Goal: Task Accomplishment & Management: Complete application form

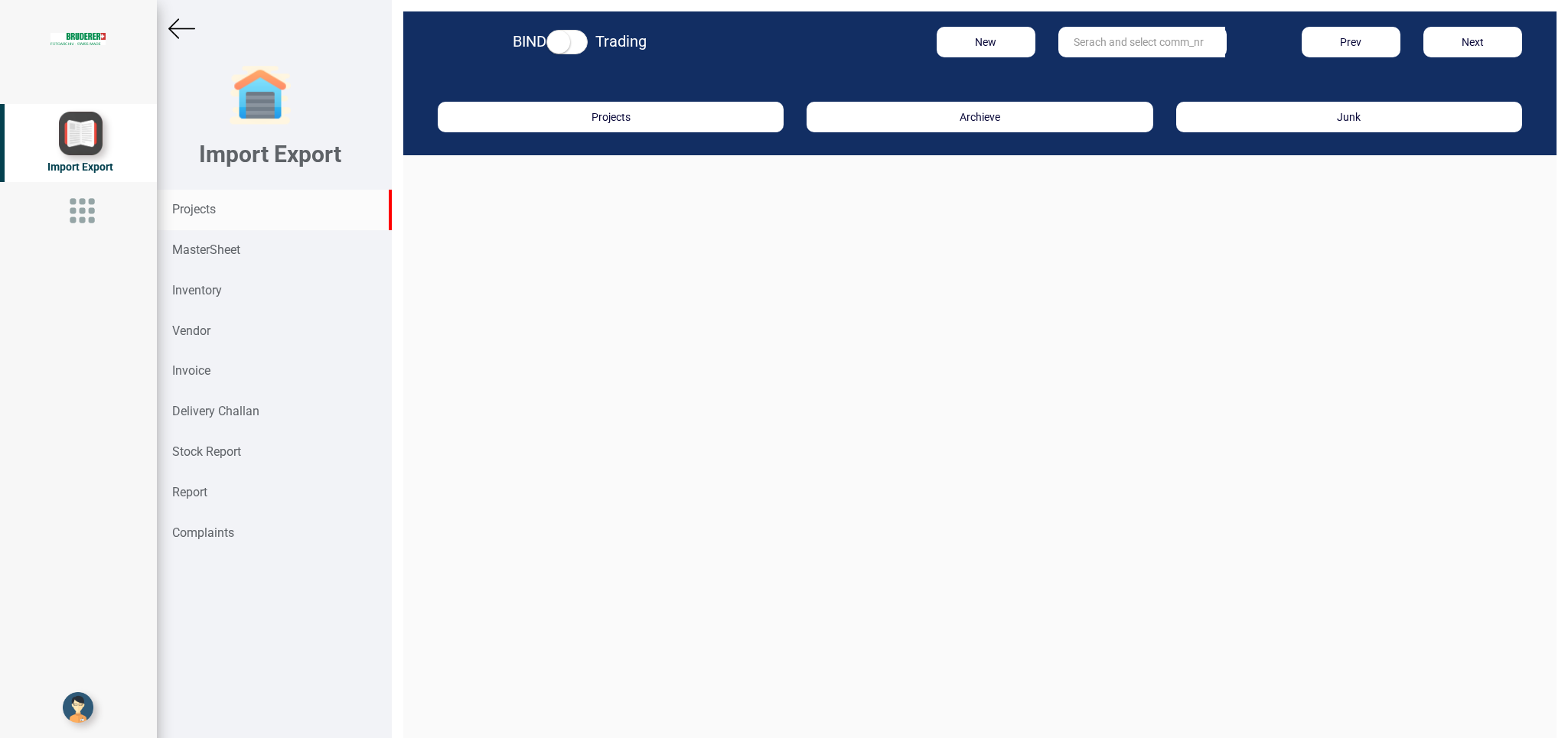
click at [201, 207] on strong "Projects" at bounding box center [194, 208] width 43 height 14
click at [967, 41] on button "New" at bounding box center [986, 42] width 99 height 31
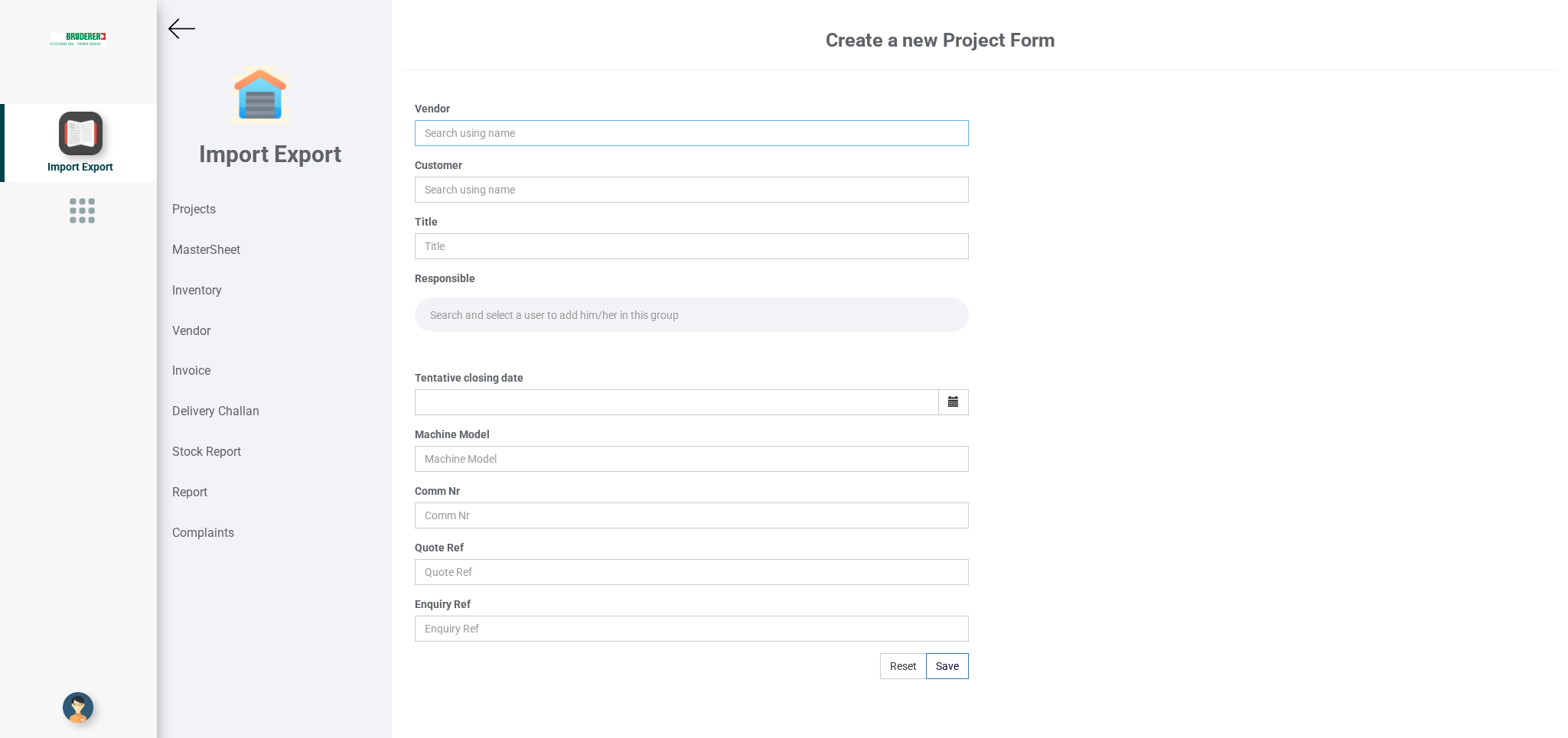
click at [457, 129] on input "text" at bounding box center [691, 133] width 553 height 26
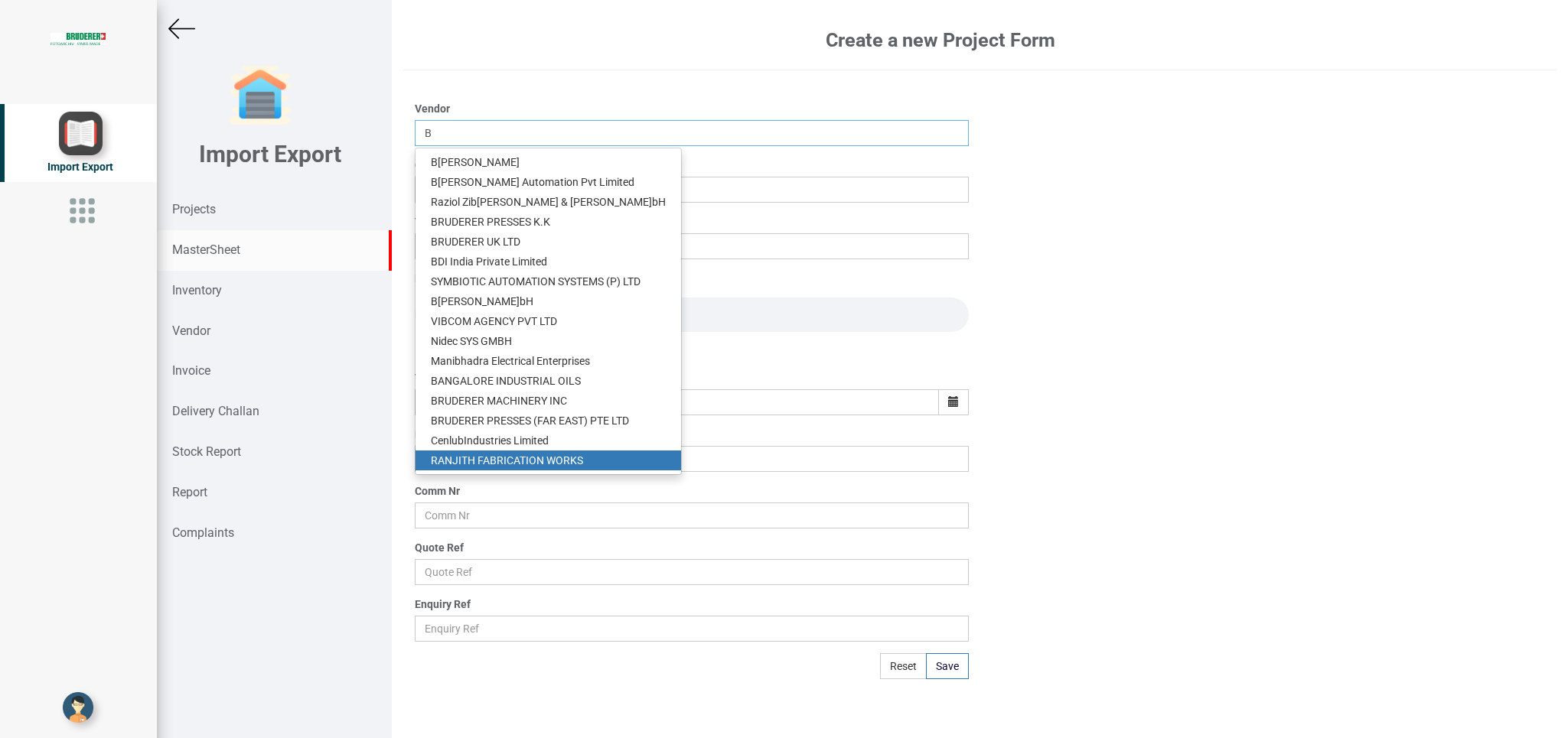
type input "B"
click at [216, 241] on div "MasterSheet" at bounding box center [274, 250] width 235 height 40
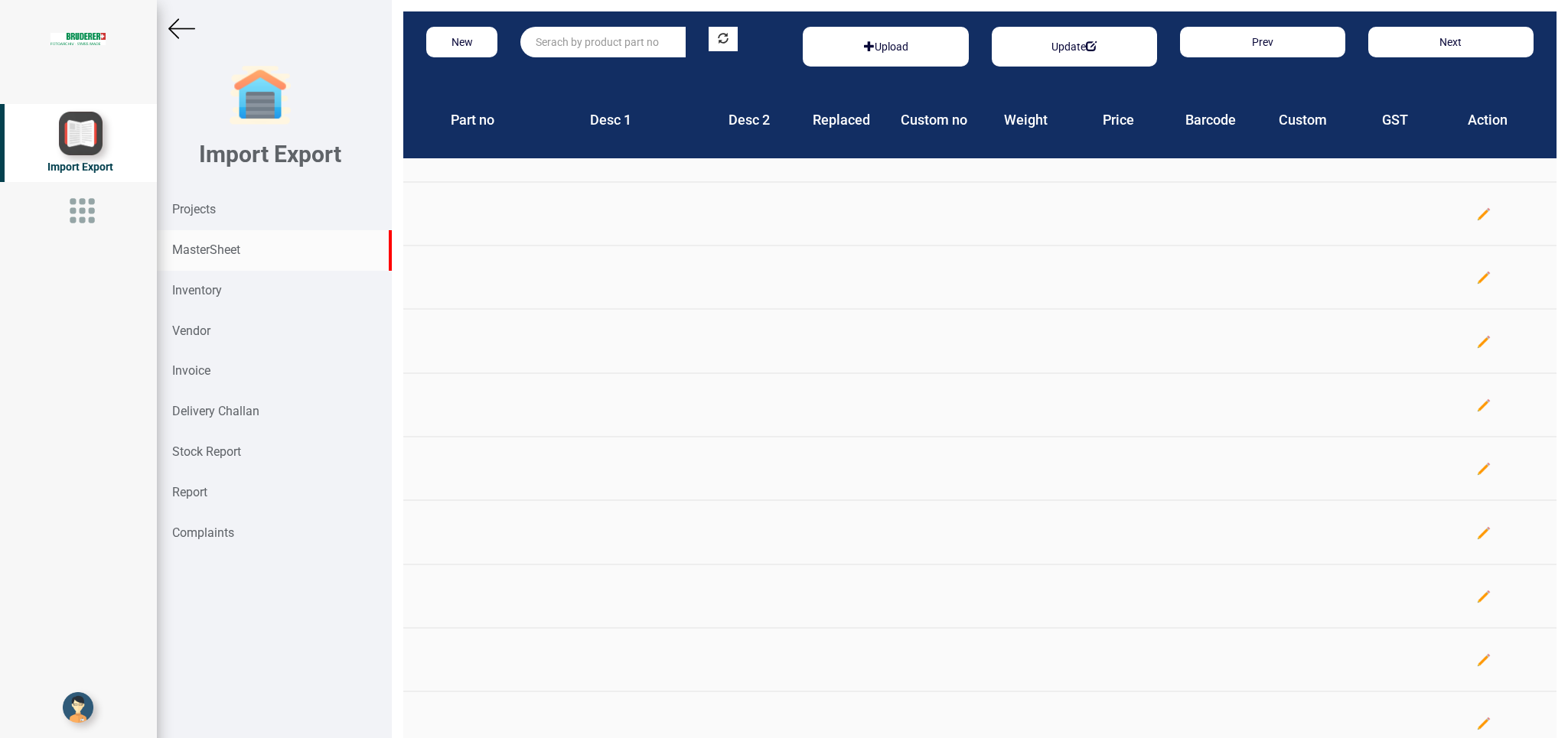
click at [216, 241] on div "MasterSheet" at bounding box center [274, 250] width 235 height 40
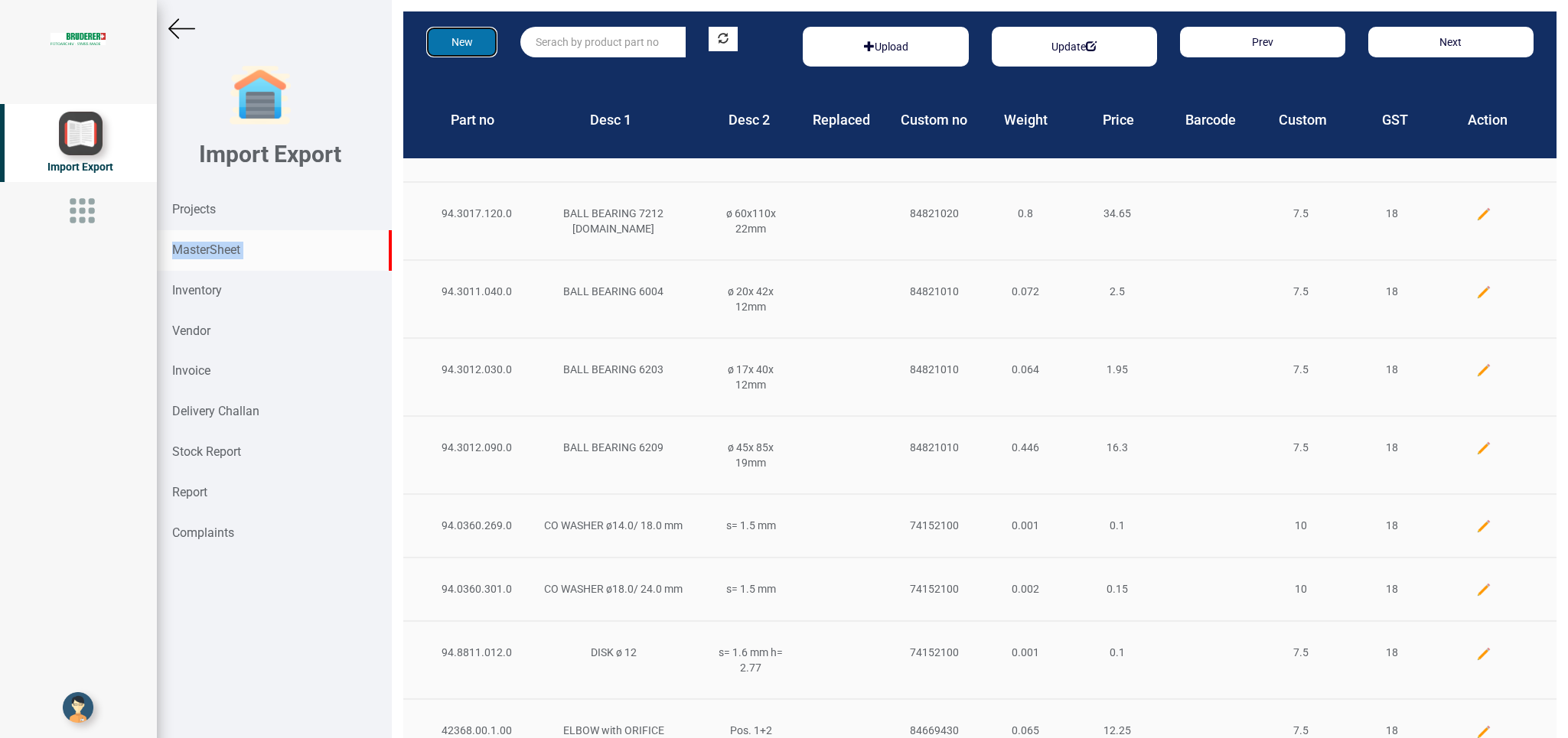
click at [461, 37] on button "New" at bounding box center [462, 42] width 71 height 31
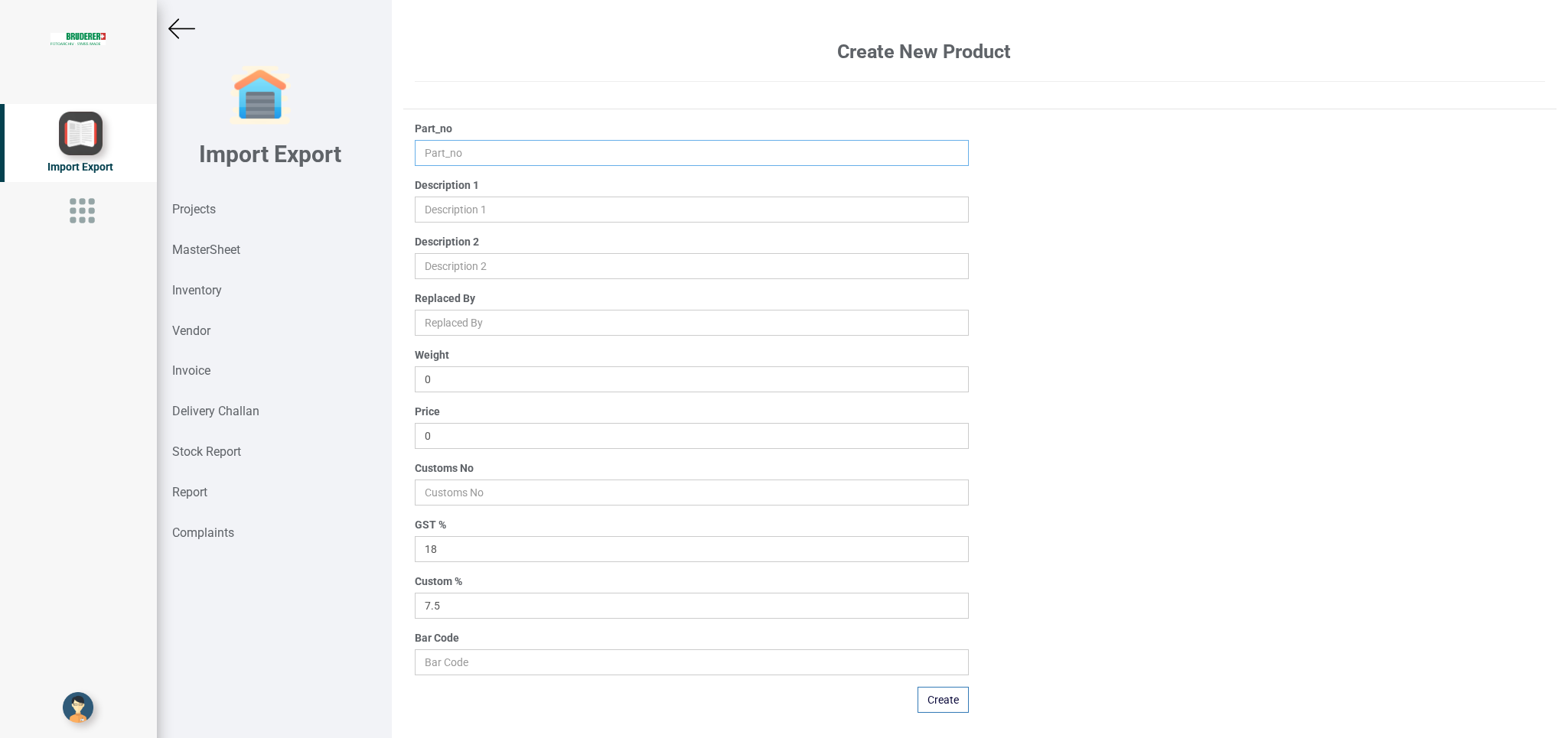
click at [433, 150] on input "text" at bounding box center [691, 153] width 553 height 26
paste input "C10058900"
type input "C10058900"
click at [459, 212] on input "text" at bounding box center [691, 209] width 553 height 26
type input "UPPER ROLL"
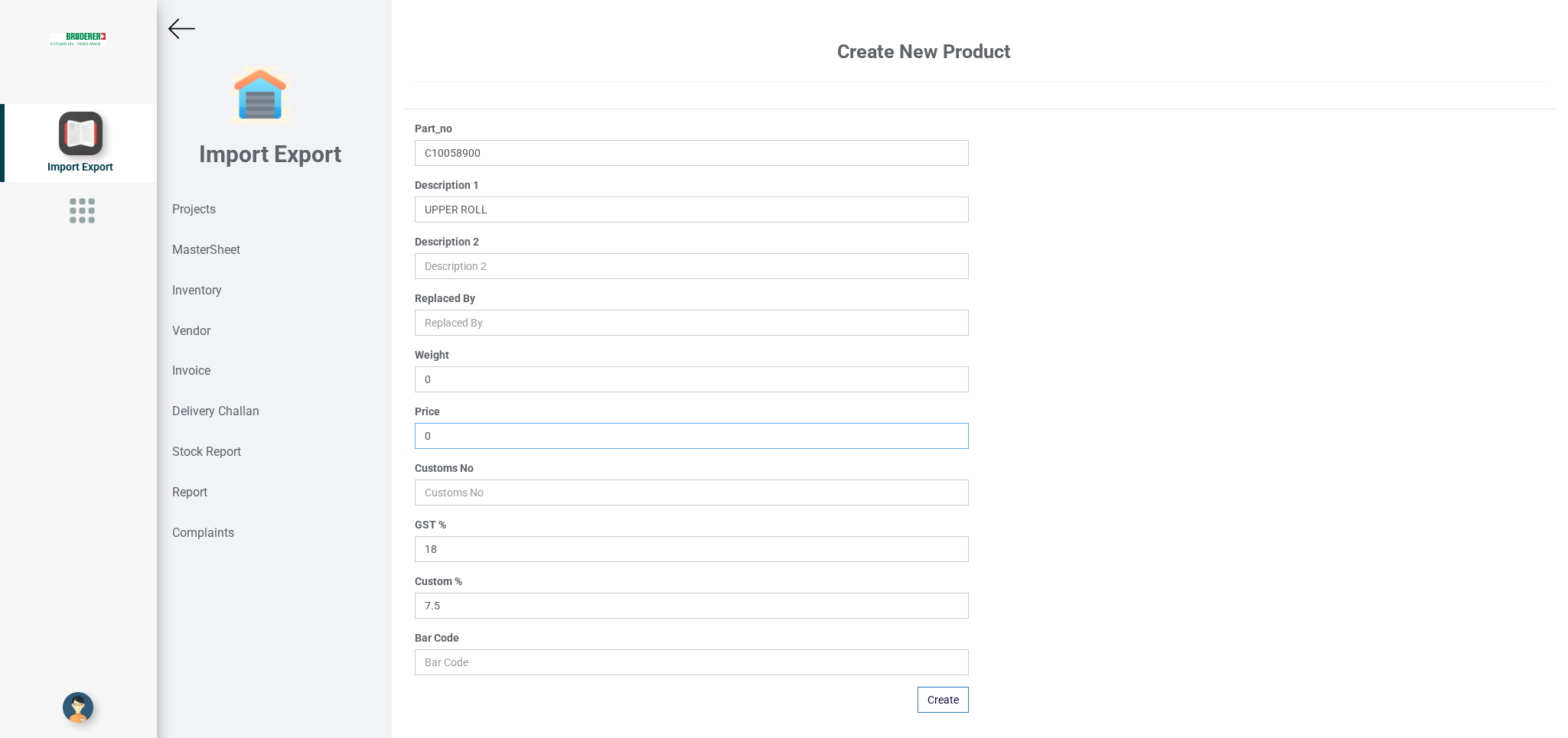
drag, startPoint x: 468, startPoint y: 436, endPoint x: 367, endPoint y: 435, distance: 101.0
click at [414, 435] on input "0" at bounding box center [691, 436] width 553 height 26
type input "1483.50"
drag, startPoint x: 440, startPoint y: 488, endPoint x: 463, endPoint y: 484, distance: 23.3
click at [441, 488] on input "number" at bounding box center [691, 493] width 553 height 26
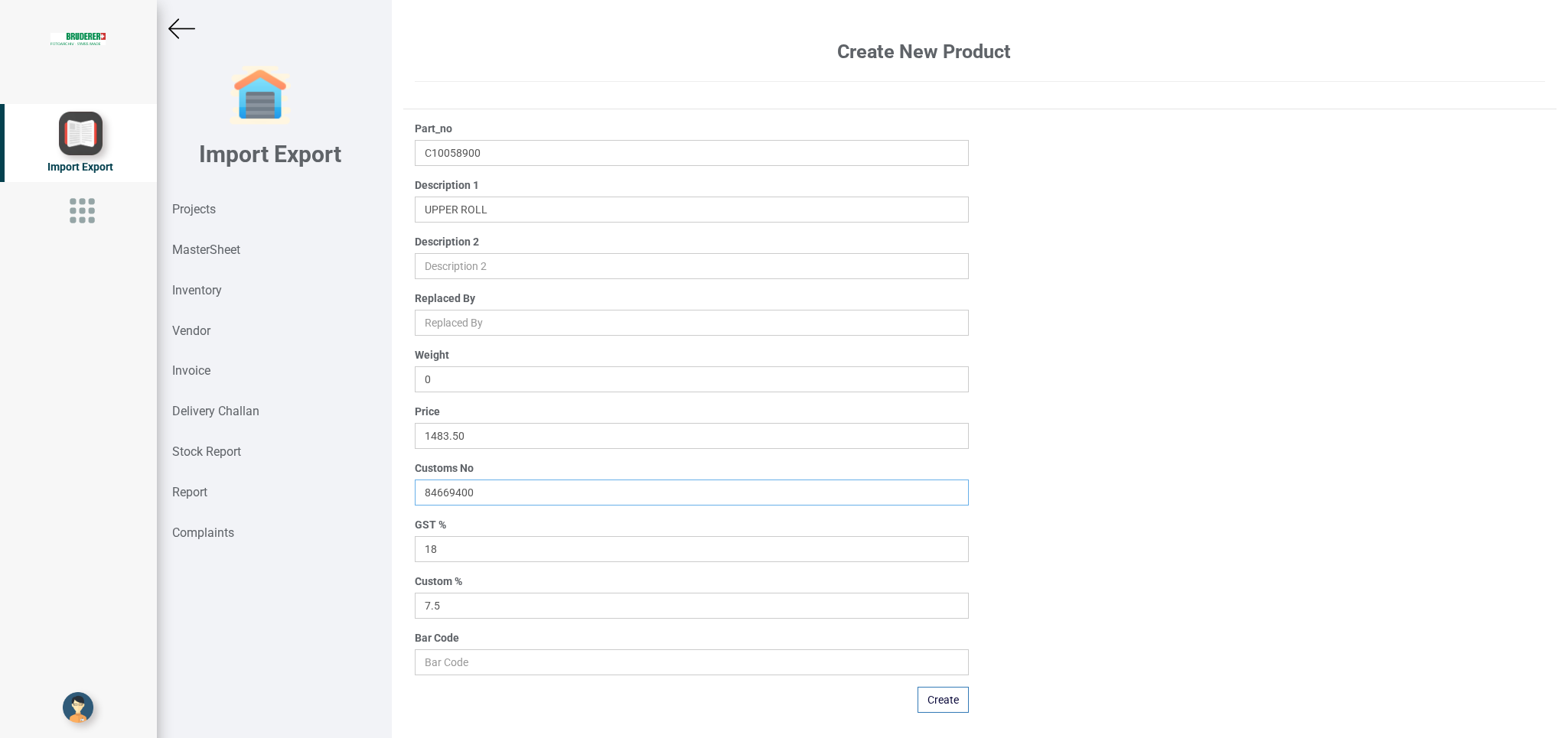
type input "84669400"
click at [473, 607] on input "7.5" at bounding box center [691, 606] width 553 height 26
click at [927, 702] on button "Create" at bounding box center [943, 700] width 52 height 26
type input "0"
